Goal: Information Seeking & Learning: Learn about a topic

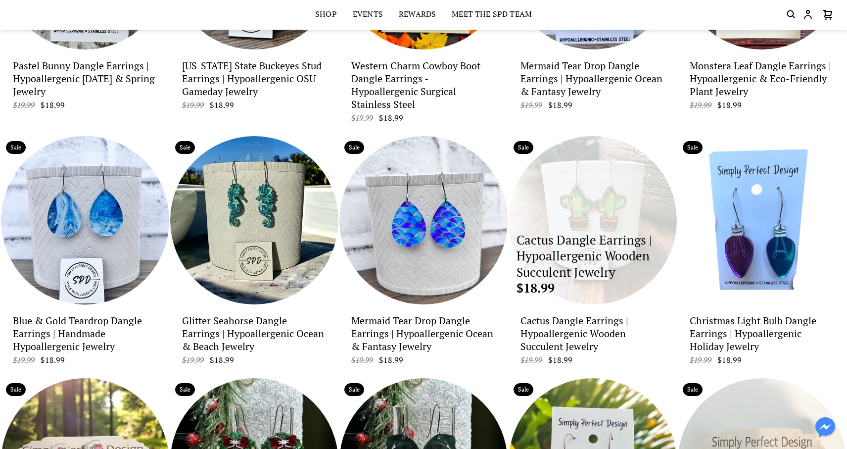
scroll to position [221, 0]
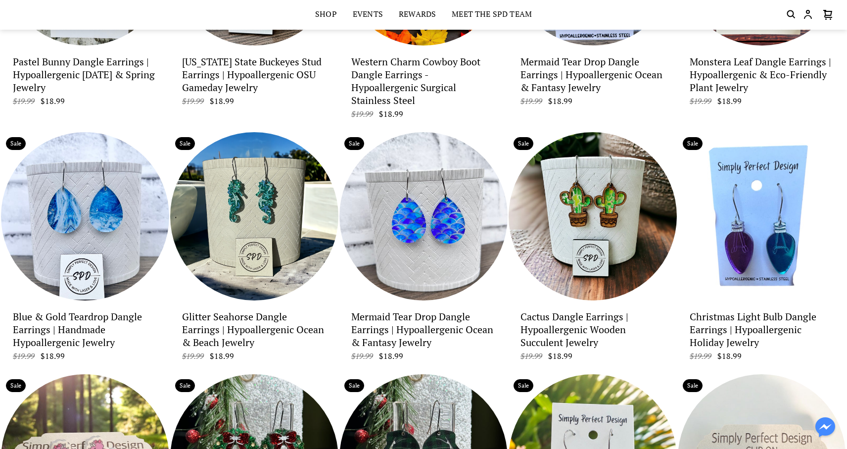
click at [561, 366] on div "Cactus Dangle Earrings | Hypoallergenic Wooden Succulent Jewelry $19.99 $18.99" at bounding box center [593, 340] width 168 height 65
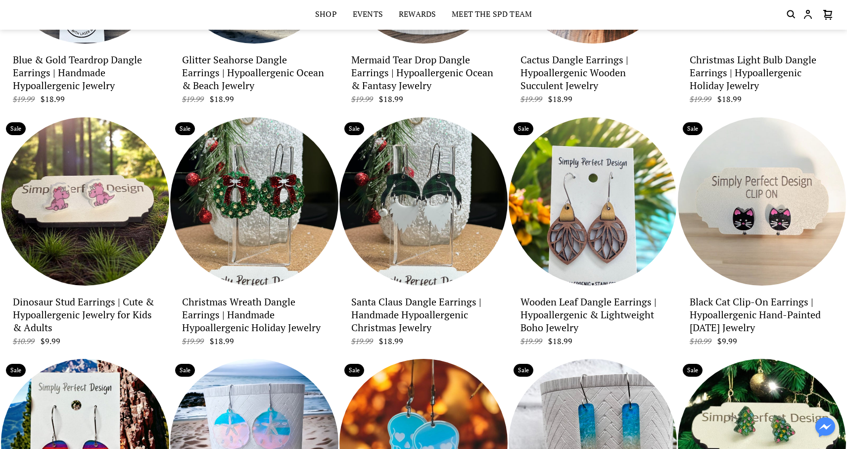
scroll to position [464, 0]
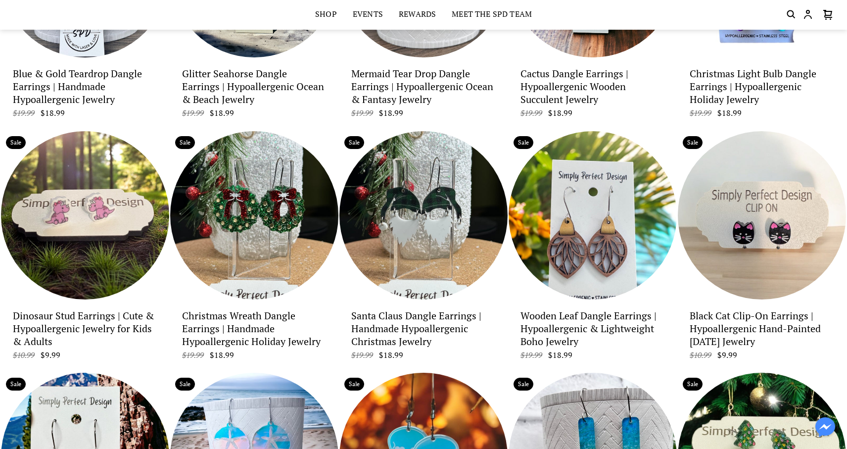
click at [75, 325] on p "Dinosaur Stud Earrings | Cute & Hypoallergenic Jewelry for Kids & Adults" at bounding box center [85, 328] width 144 height 39
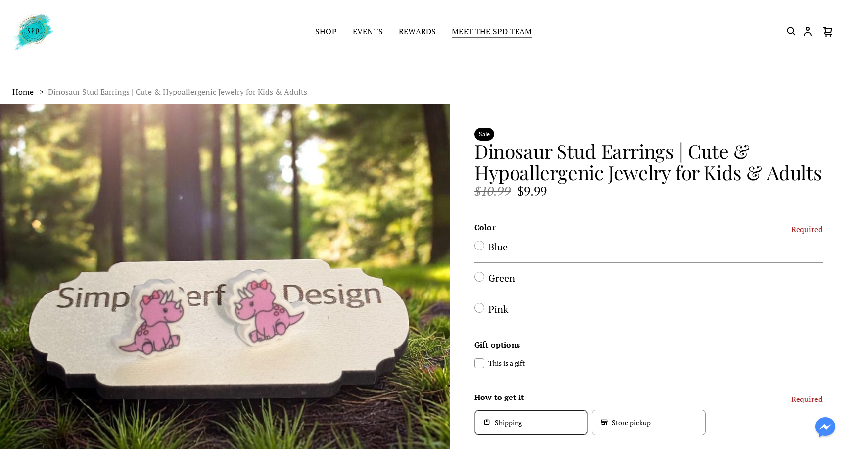
click at [508, 30] on link "Meet the SPD Team" at bounding box center [492, 32] width 80 height 14
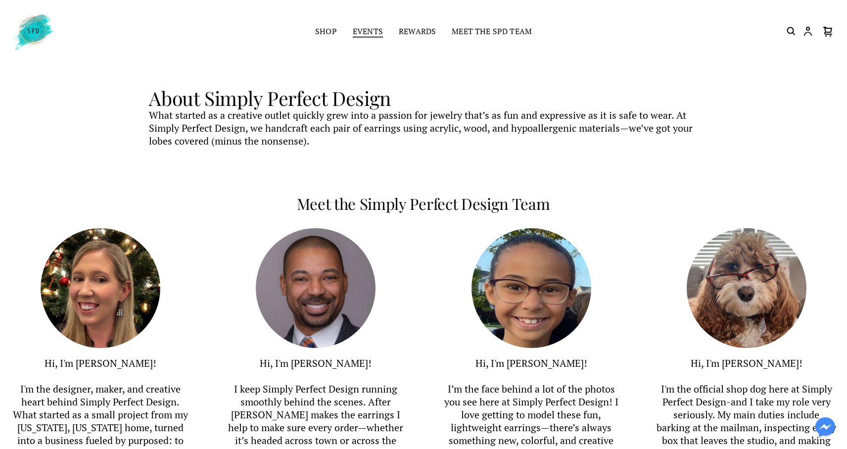
click at [371, 32] on link "Events" at bounding box center [368, 32] width 30 height 14
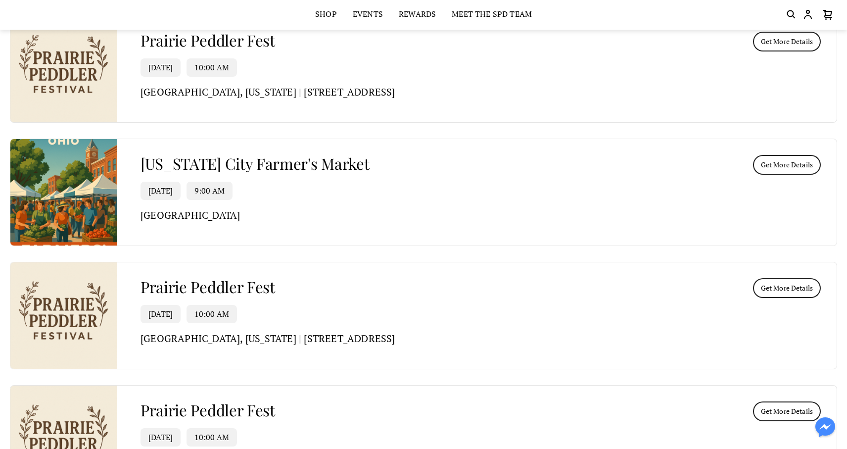
scroll to position [497, 0]
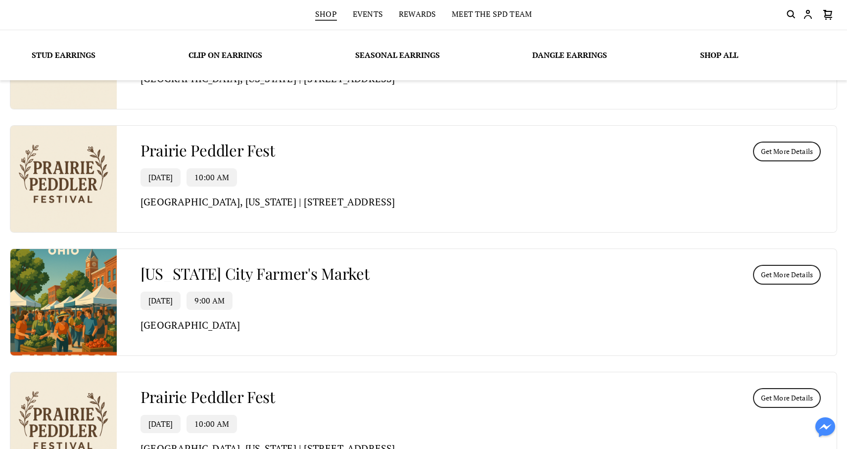
click at [323, 14] on link "Shop" at bounding box center [326, 15] width 22 height 14
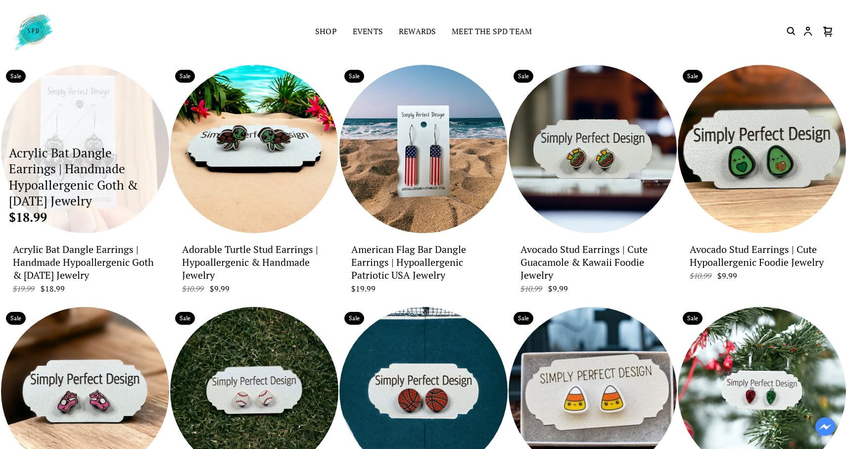
click at [82, 136] on div "Acrylic Bat Dangle Earrings | Handmade Hypoallergenic Goth & [DATE] Jewelry $18…" at bounding box center [85, 149] width 168 height 168
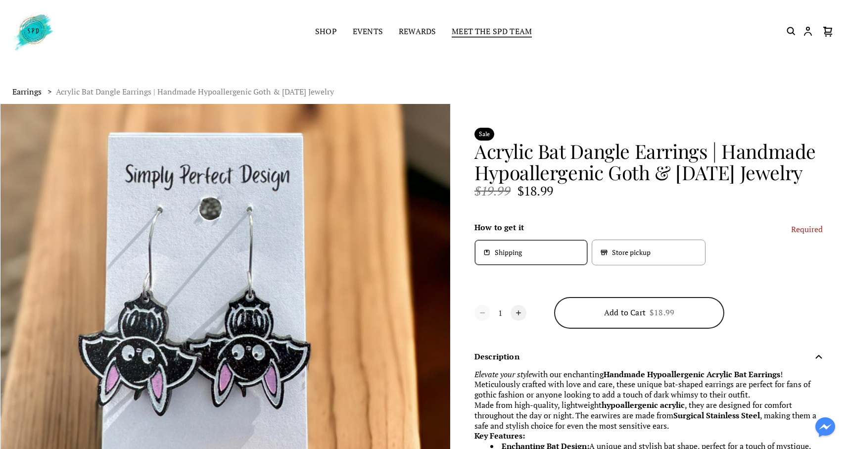
click at [495, 30] on link "Meet the SPD Team" at bounding box center [492, 32] width 80 height 14
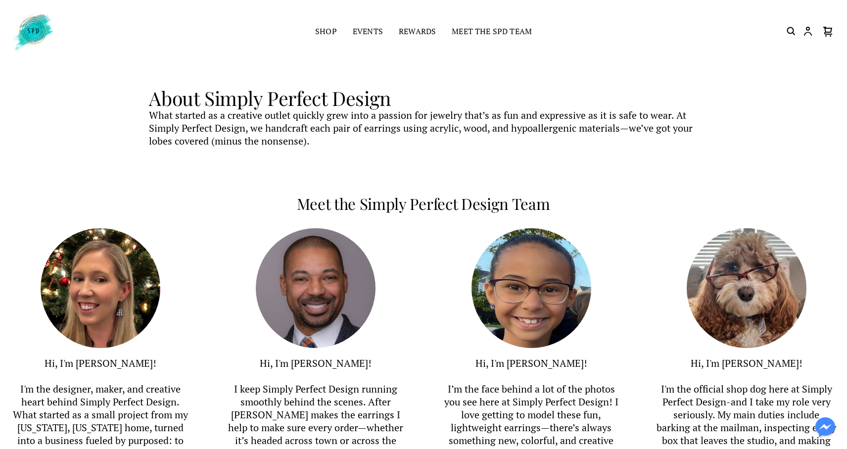
click at [99, 316] on img at bounding box center [101, 288] width 120 height 120
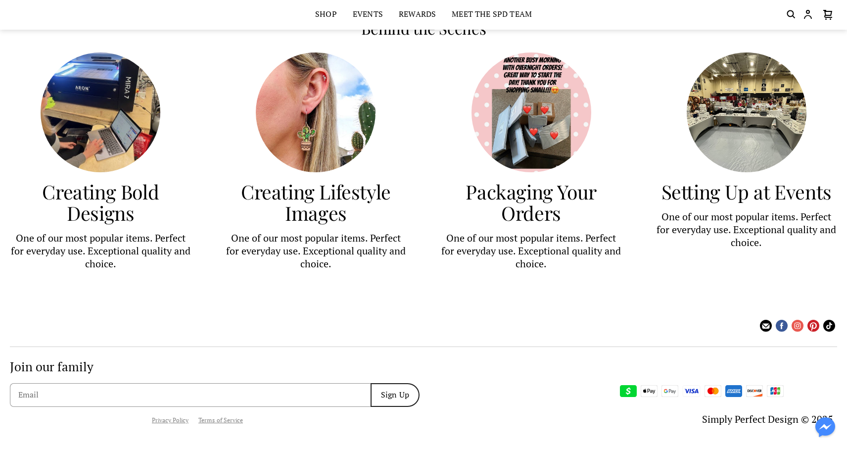
scroll to position [702, 0]
click at [764, 326] on use at bounding box center [766, 326] width 12 height 12
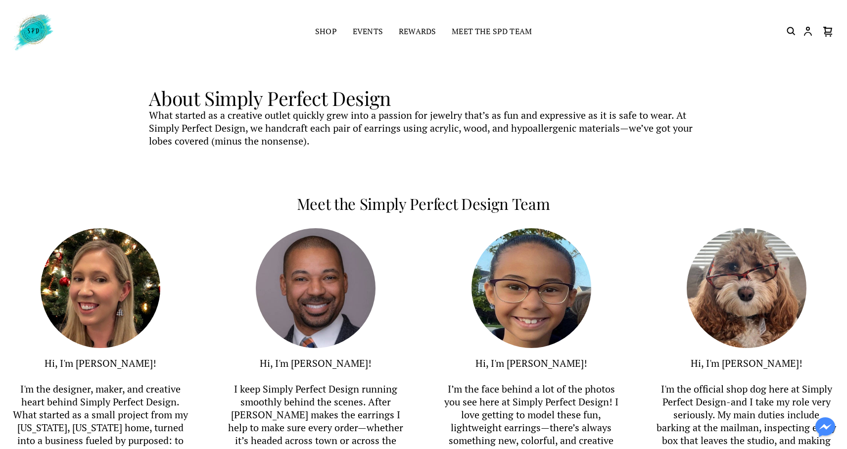
scroll to position [0, 0]
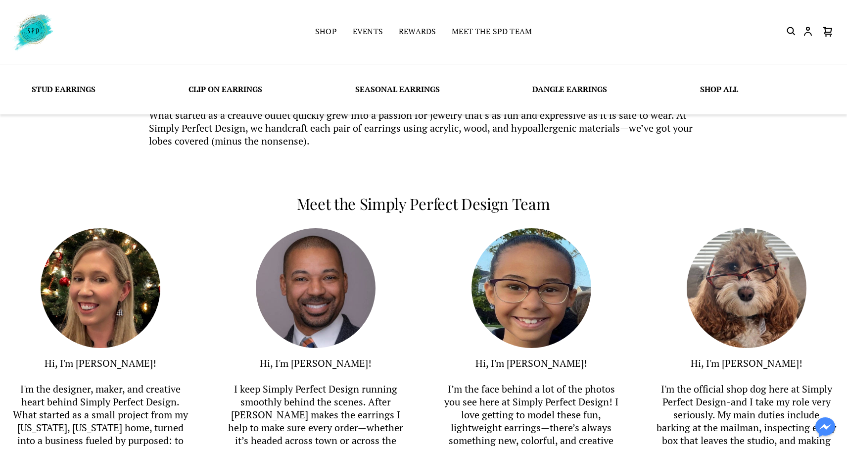
click at [53, 88] on link "Stud Earrings" at bounding box center [64, 89] width 64 height 11
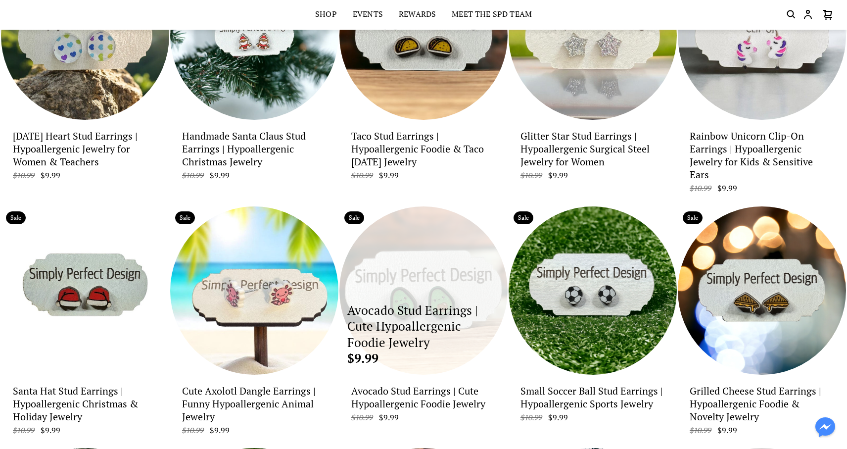
scroll to position [417, 0]
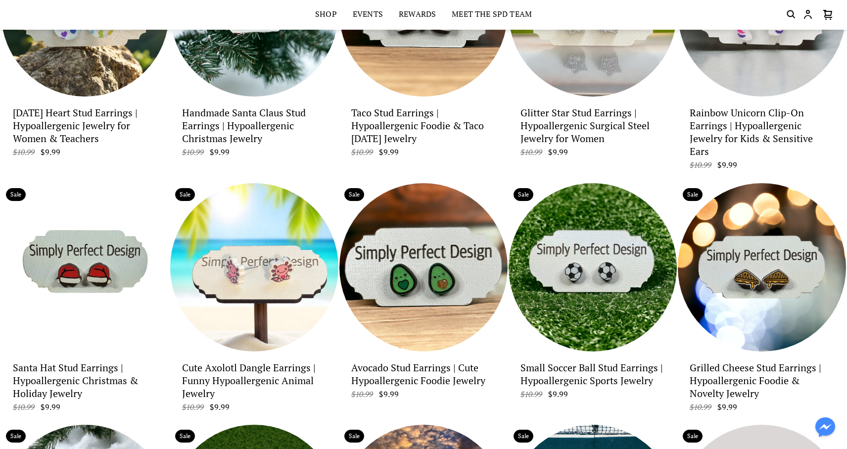
click at [260, 361] on p "Cute Axolotl Dangle Earrings | Funny Hypoallergenic Animal Jewelry" at bounding box center [254, 380] width 144 height 39
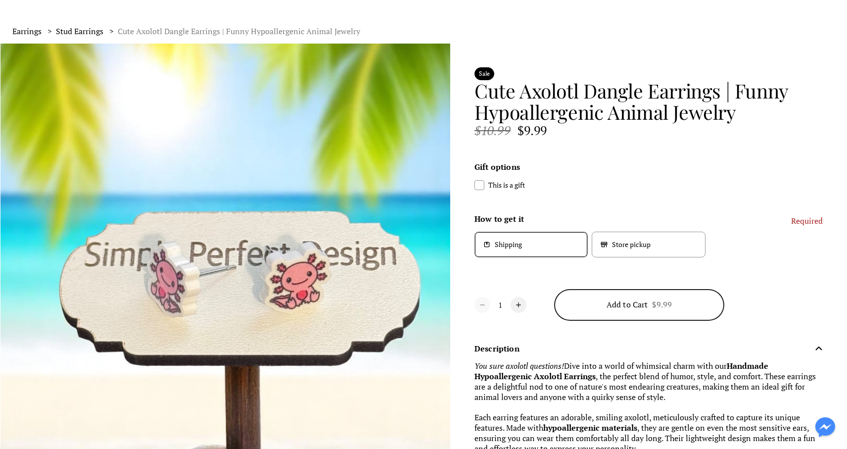
scroll to position [66, 0]
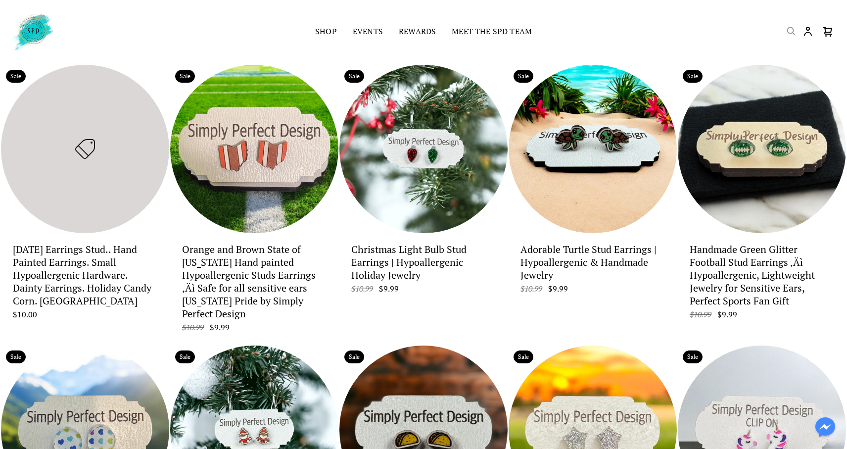
click at [791, 30] on icon "Search" at bounding box center [791, 31] width 12 height 12
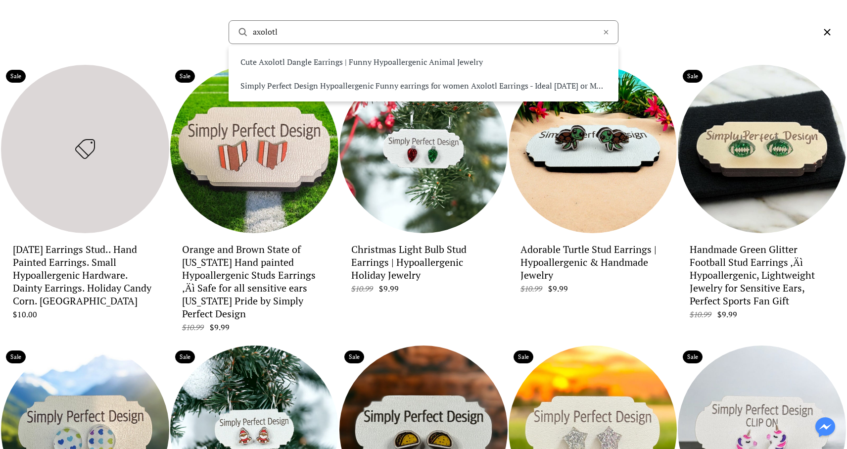
type input "axolotl"
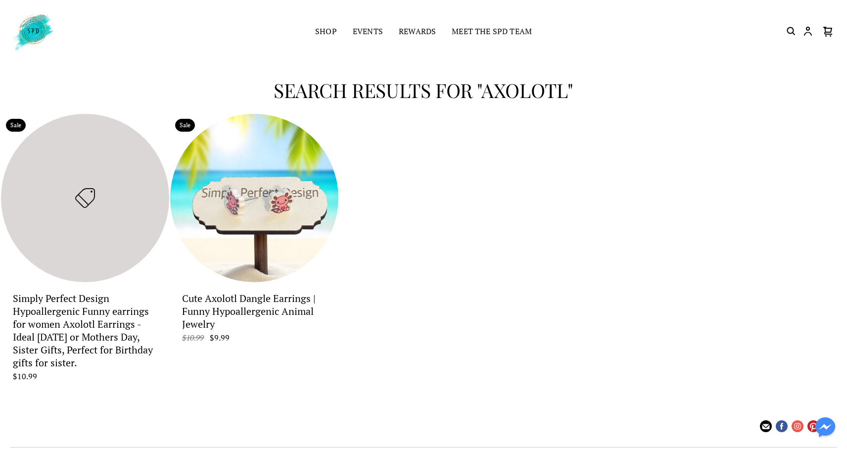
click at [80, 345] on p "Simply Perfect Design Hypoallergenic Funny earrings for women Axolotl Earrings …" at bounding box center [85, 330] width 144 height 77
click at [764, 426] on use at bounding box center [766, 426] width 12 height 12
